Goal: Information Seeking & Learning: Learn about a topic

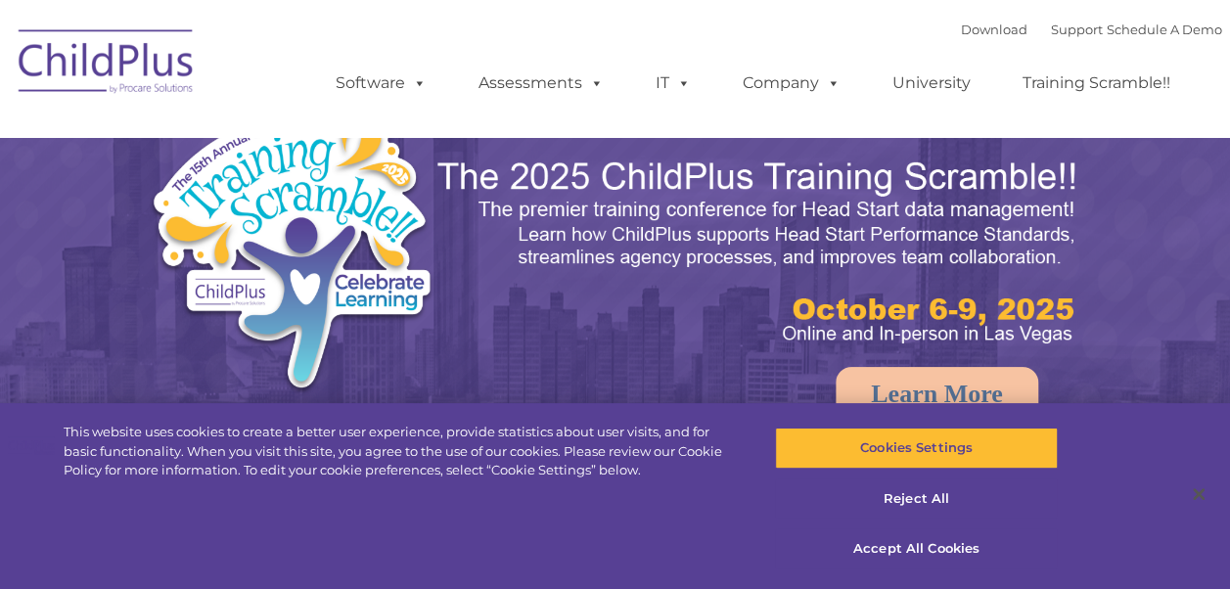
select select "MEDIUM"
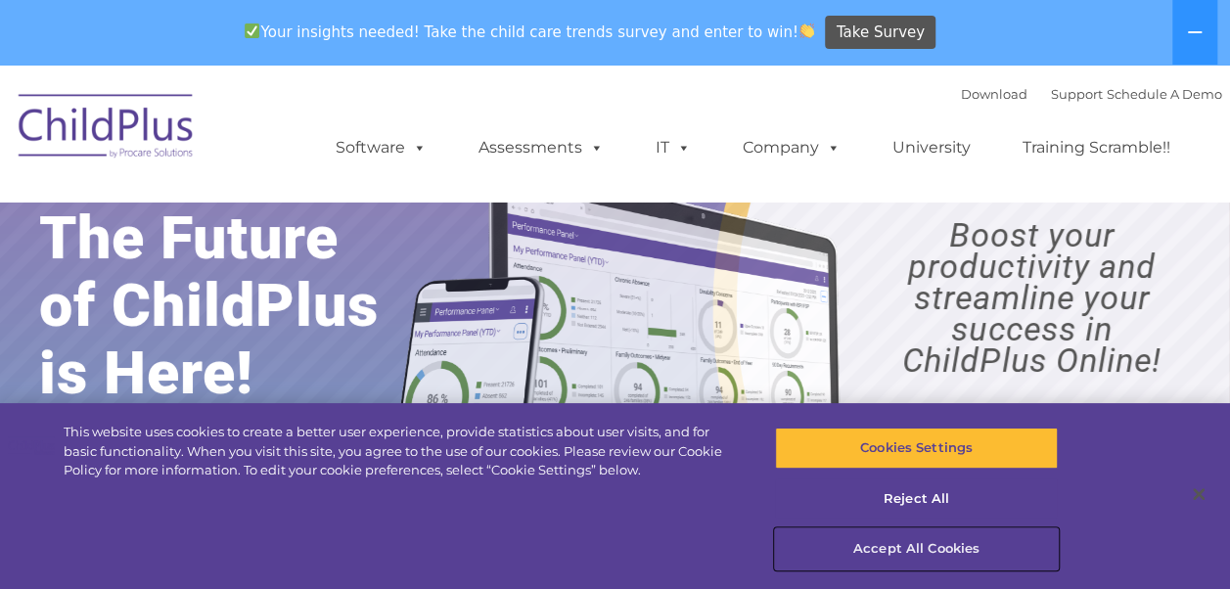
click at [919, 543] on button "Accept All Cookies" at bounding box center [916, 548] width 283 height 41
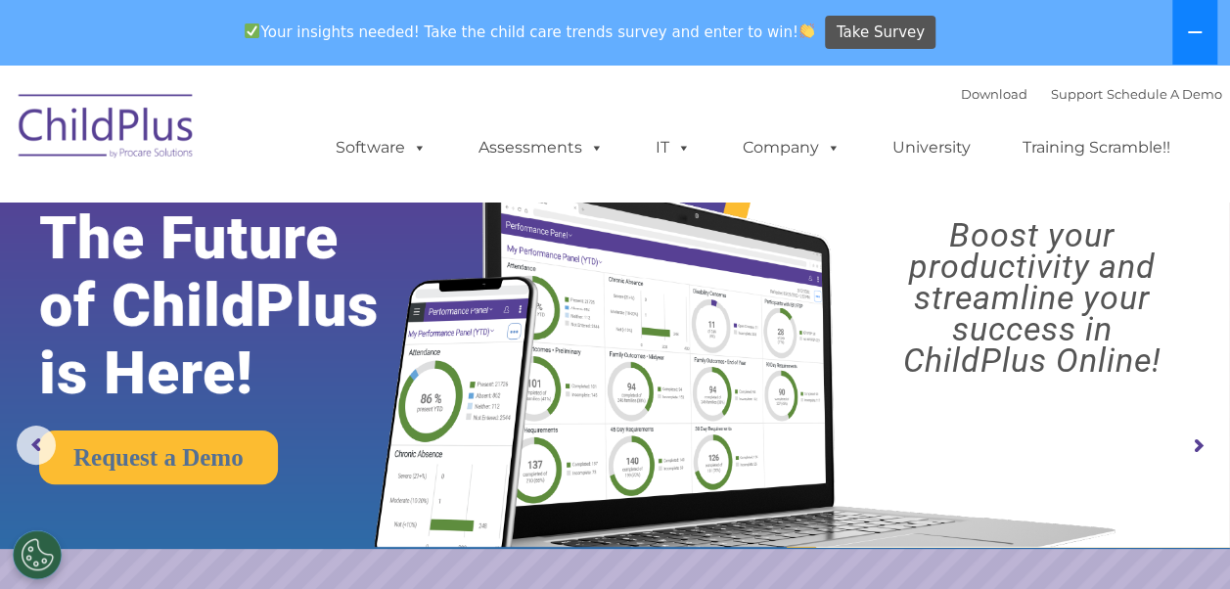
click at [1200, 33] on icon at bounding box center [1195, 32] width 16 height 16
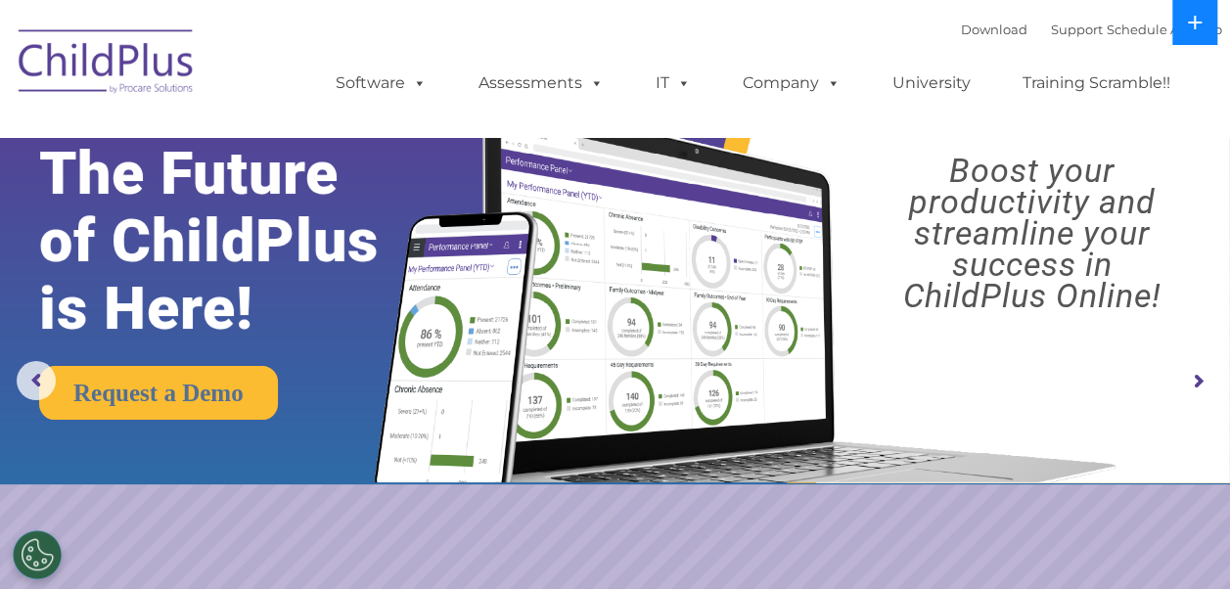
click at [1200, 33] on button at bounding box center [1194, 22] width 45 height 45
